Goal: Task Accomplishment & Management: Manage account settings

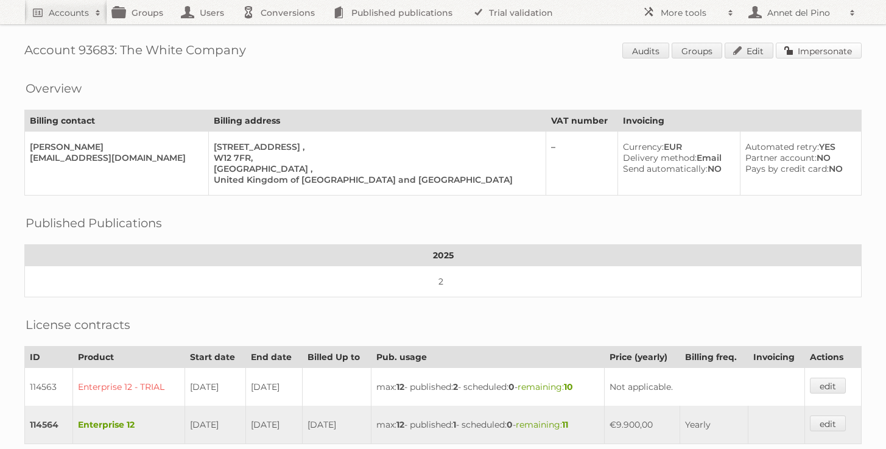
click at [816, 51] on link "Impersonate" at bounding box center [819, 51] width 86 height 16
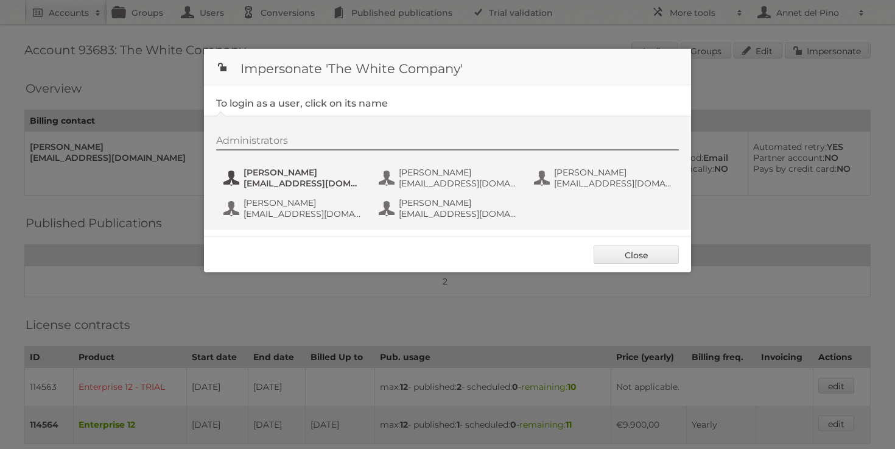
click at [328, 188] on span "JuLim@thewhitecompany.com" at bounding box center [303, 183] width 118 height 11
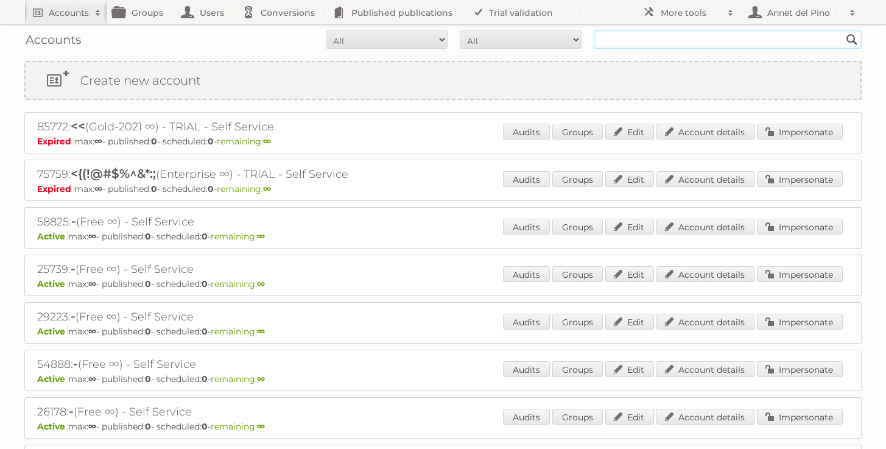
click at [617, 42] on input "text" at bounding box center [728, 39] width 268 height 18
paste input "[EMAIL_ADDRESS][DOMAIN_NAME]"
type input "[EMAIL_ADDRESS][DOMAIN_NAME]"
click at [843, 30] on input "Search" at bounding box center [852, 39] width 18 height 18
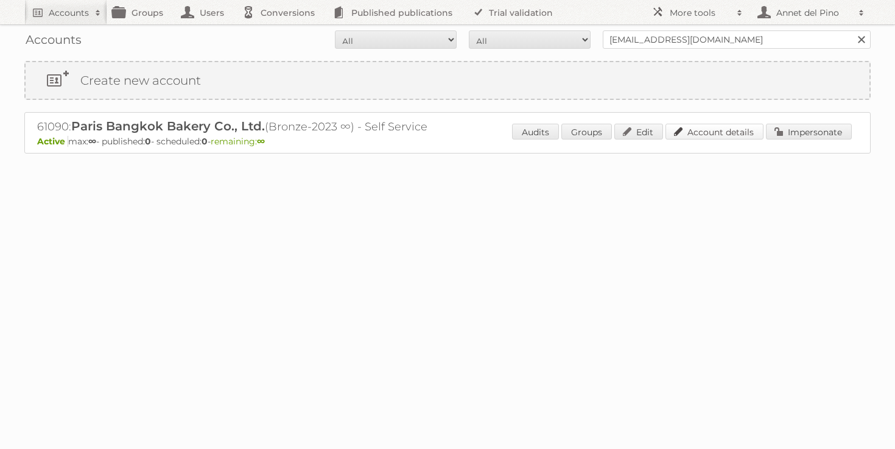
click at [705, 136] on link "Account details" at bounding box center [715, 132] width 98 height 16
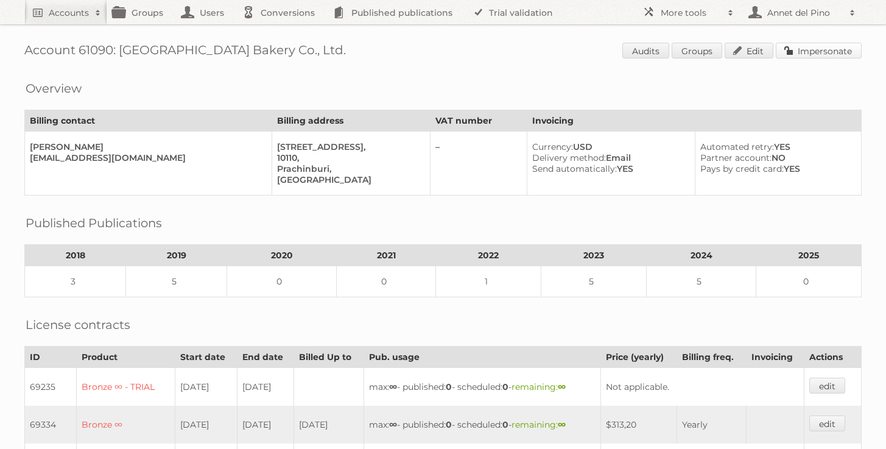
click at [848, 43] on link "Impersonate" at bounding box center [819, 51] width 86 height 16
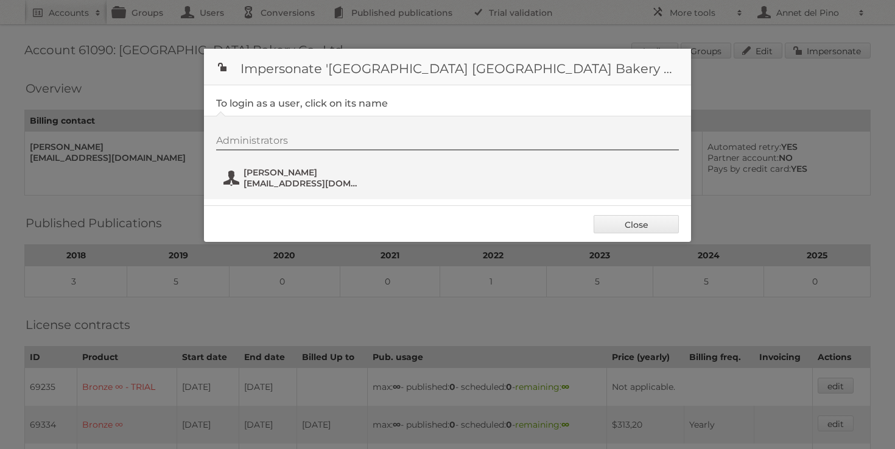
click at [317, 171] on span "Gautier VERILHAC" at bounding box center [303, 172] width 118 height 11
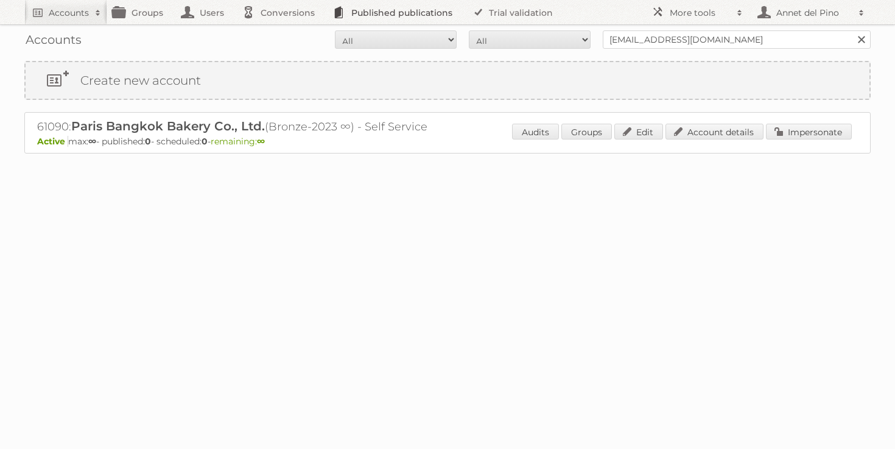
click at [379, 15] on link "Published publications" at bounding box center [396, 12] width 138 height 24
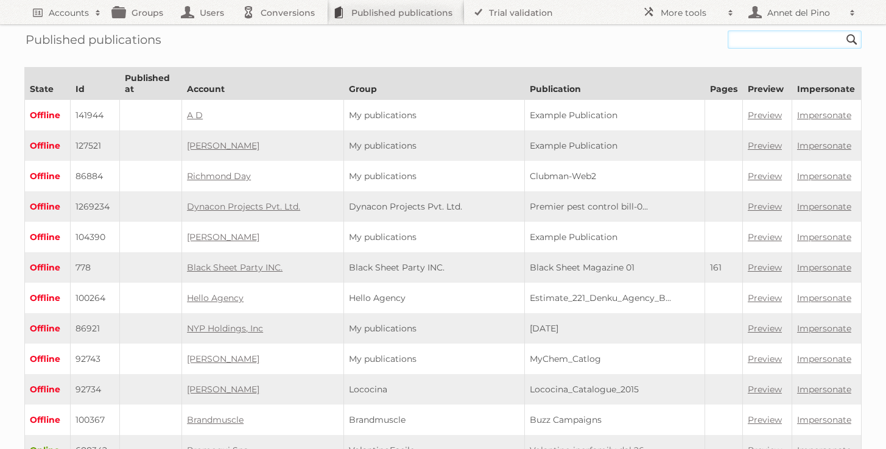
click at [747, 35] on input "text" at bounding box center [795, 39] width 134 height 18
paste input "/the-official-cambridge-guide-to-ielts/"
type input "/the-official-cambridge-guide-to-ielts"
click at [843, 30] on input "Search" at bounding box center [852, 39] width 18 height 18
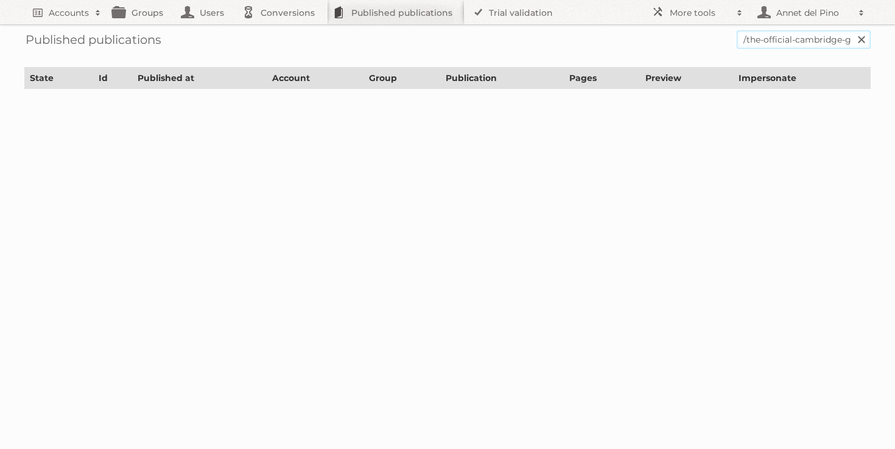
drag, startPoint x: 747, startPoint y: 39, endPoint x: 723, endPoint y: 37, distance: 23.8
click at [723, 37] on form "/the-official-cambridge-guide-to-ielts Search" at bounding box center [447, 39] width 847 height 18
type input "the-official-cambridge-guide-to-ielts"
click at [852, 30] on input "Search" at bounding box center [861, 39] width 18 height 18
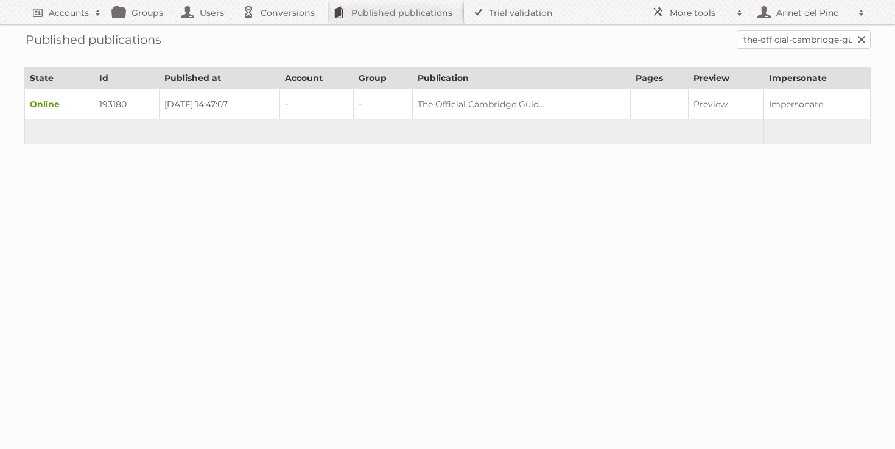
click at [288, 105] on link "-" at bounding box center [286, 104] width 3 height 11
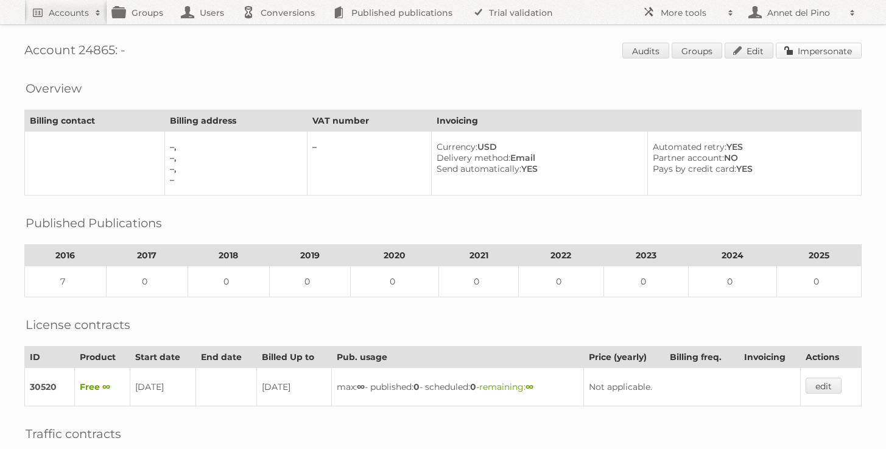
click at [803, 58] on link "Impersonate" at bounding box center [819, 51] width 86 height 16
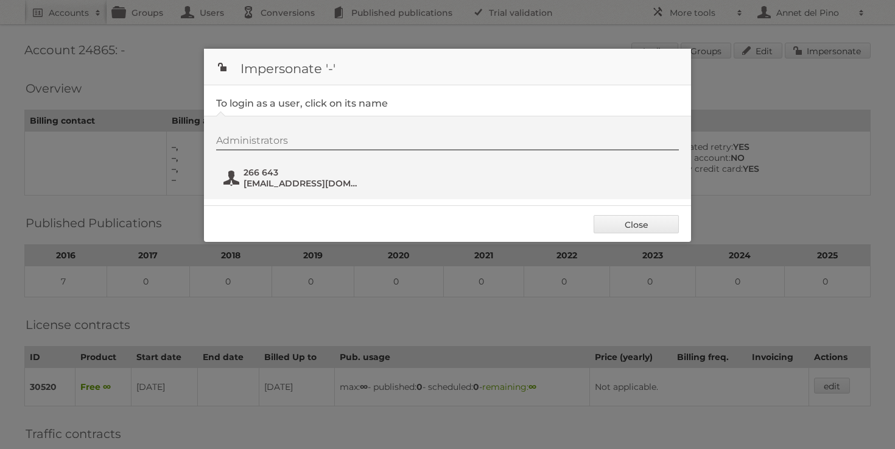
click at [306, 186] on span "[EMAIL_ADDRESS][DOMAIN_NAME]" at bounding box center [303, 183] width 118 height 11
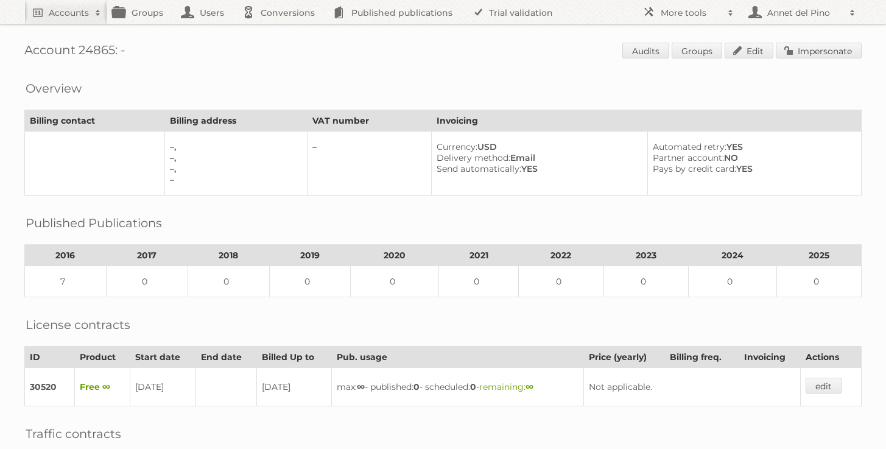
click at [802, 60] on span "Audits Groups Edit Impersonate" at bounding box center [741, 52] width 239 height 18
click at [802, 57] on link "Impersonate" at bounding box center [819, 51] width 86 height 16
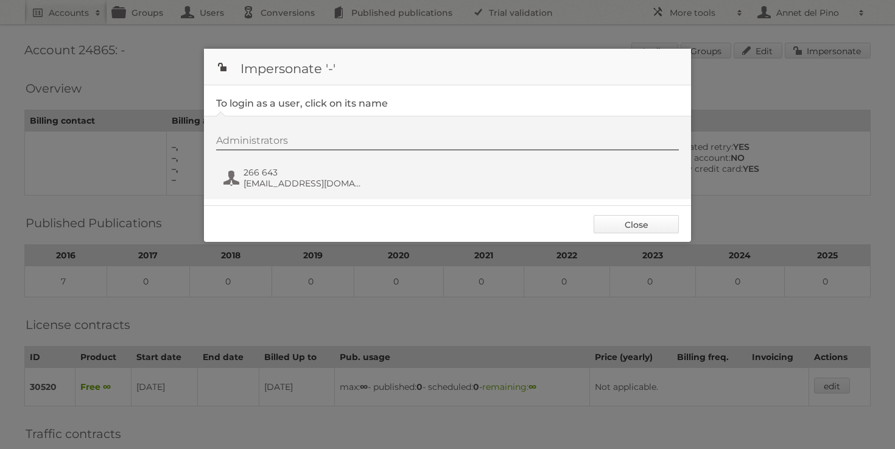
click at [626, 222] on link "Close" at bounding box center [636, 224] width 85 height 18
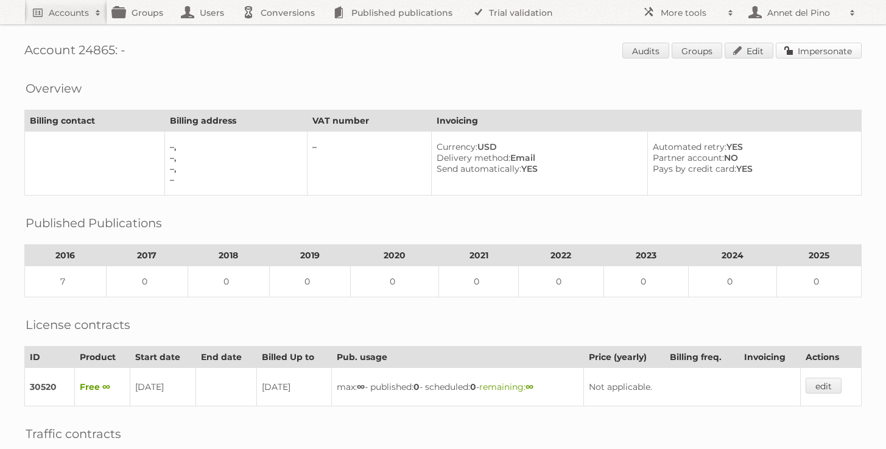
click at [813, 51] on link "Impersonate" at bounding box center [819, 51] width 86 height 16
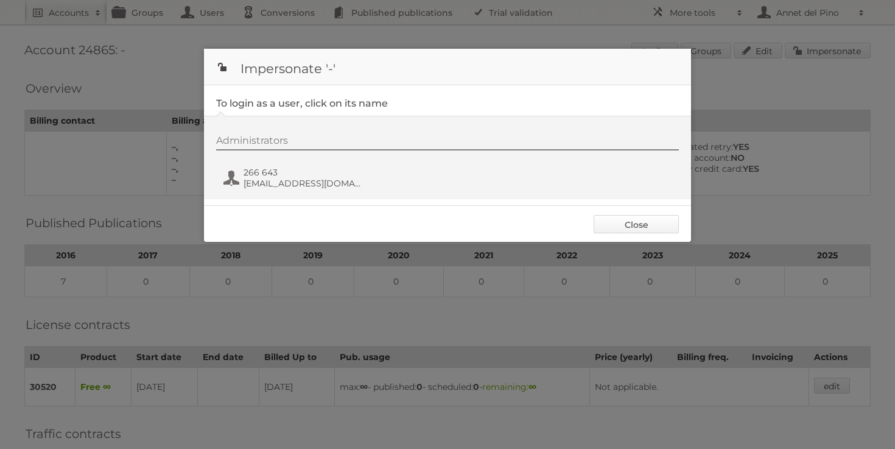
click at [642, 228] on link "Close" at bounding box center [636, 224] width 85 height 18
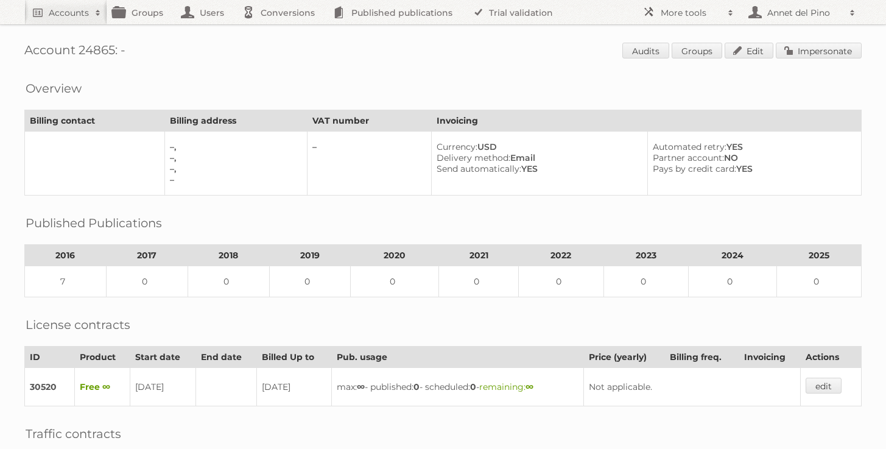
scroll to position [8, 0]
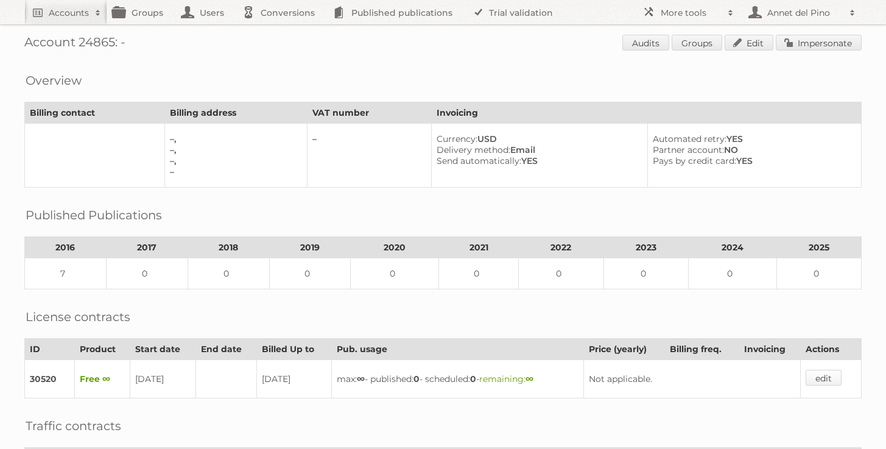
click at [813, 373] on link "edit" at bounding box center [824, 378] width 36 height 16
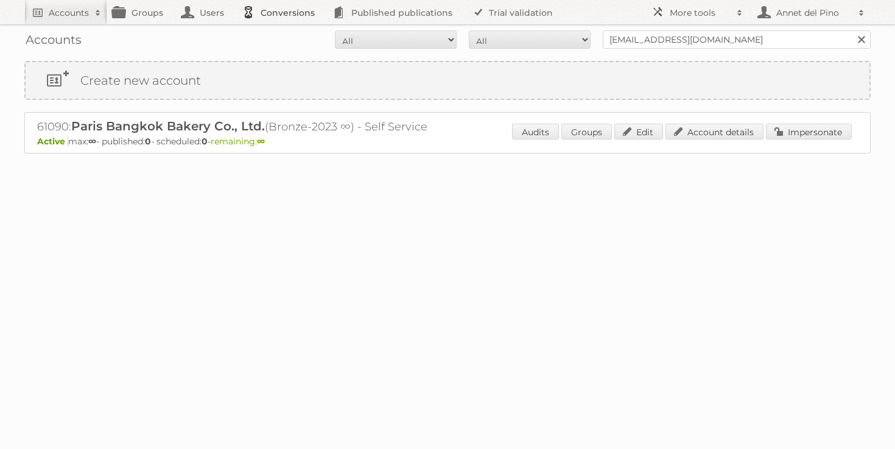
click at [252, 7] on link "Conversions" at bounding box center [281, 12] width 91 height 24
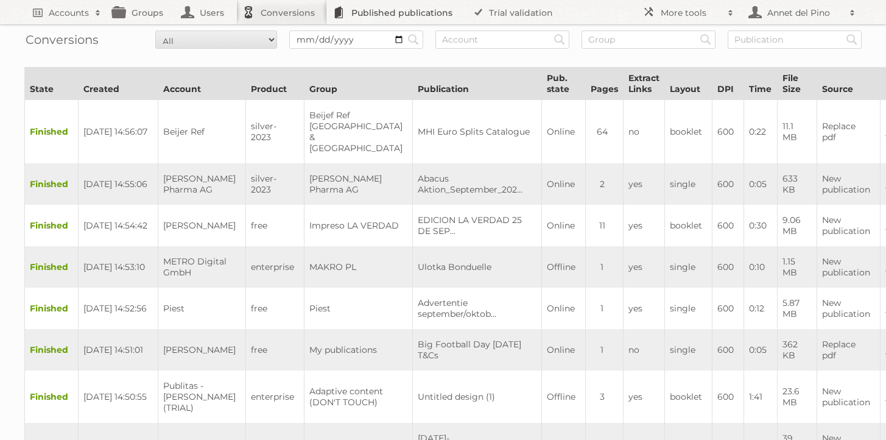
click at [419, 13] on link "Published publications" at bounding box center [396, 12] width 138 height 24
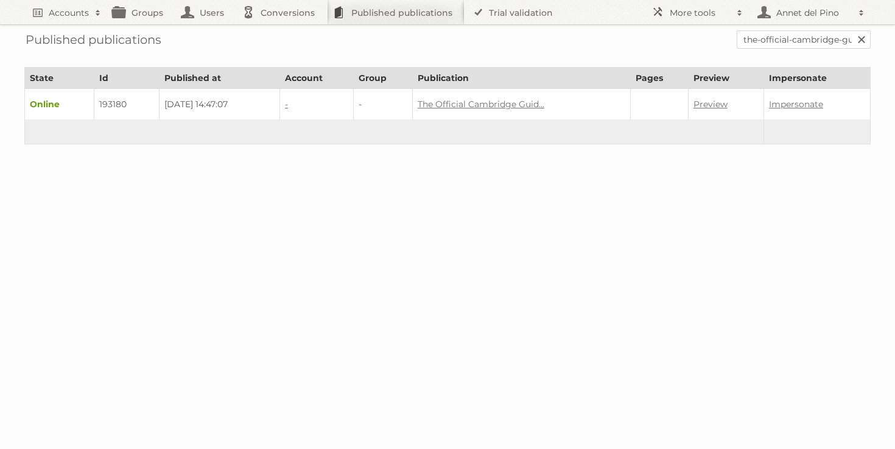
click at [858, 40] on link at bounding box center [862, 39] width 18 height 18
paste input "fundamental-accounting-principles-25th-edition-pdf"
type input "fundamental-accounting-principles-25th-edition-pdf"
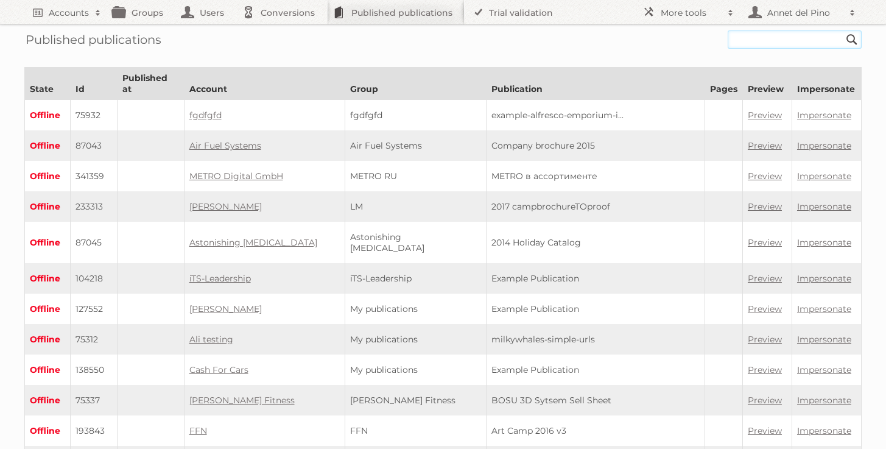
click at [818, 46] on input "text" at bounding box center [795, 39] width 134 height 18
paste input "fundamental-accounting-principles-25th-edition-pdf"
type input "fundamental-accounting-principles-25th-edition-pdf"
click at [843, 30] on input "Search" at bounding box center [852, 39] width 18 height 18
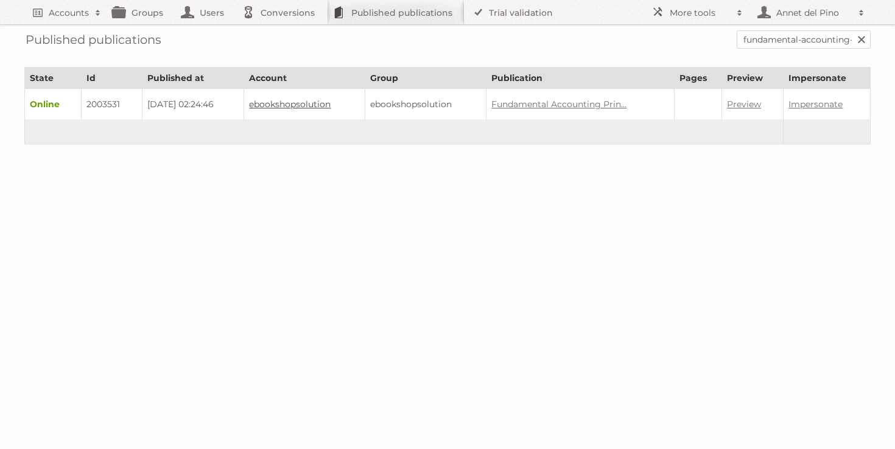
click at [284, 101] on link "ebookshopsolution" at bounding box center [290, 104] width 82 height 11
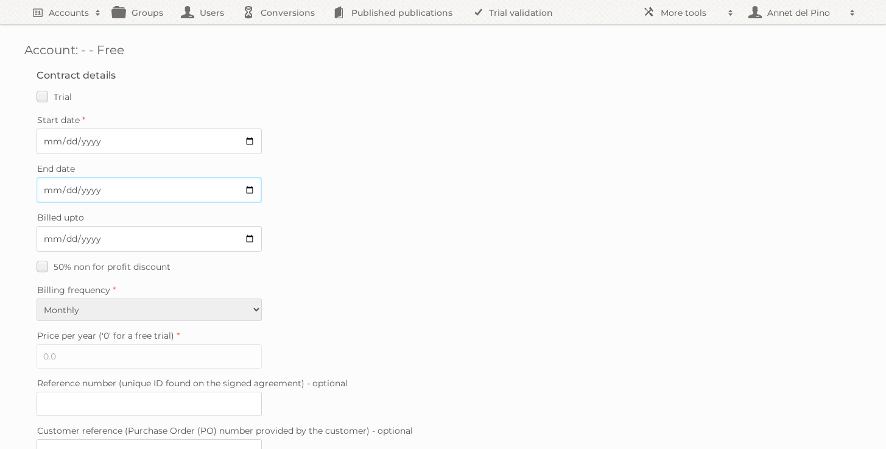
click at [252, 188] on input "End date" at bounding box center [149, 190] width 225 height 26
type input "2016-08-15"
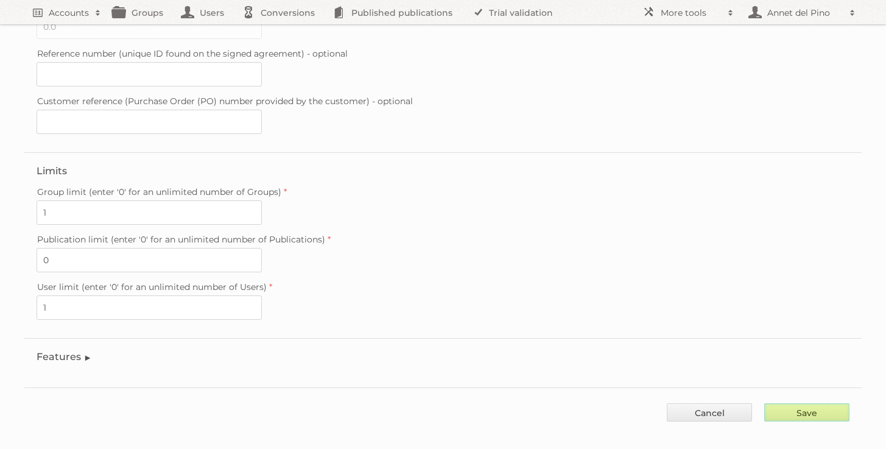
click at [826, 403] on input "Save" at bounding box center [806, 412] width 85 height 18
type input "..."
